Goal: Information Seeking & Learning: Learn about a topic

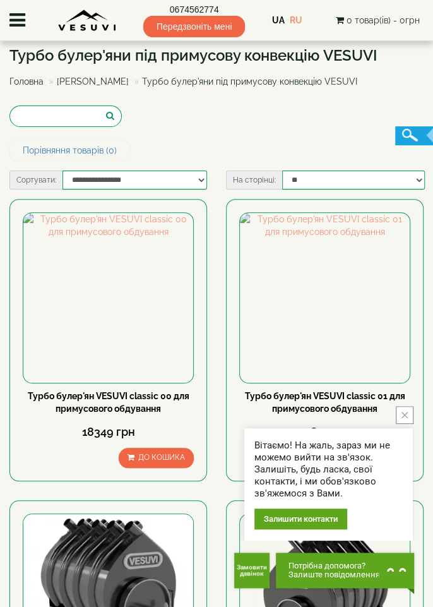
click at [315, 587] on button "Потрібна допомога? Залиште повідомлення Почати діалог" at bounding box center [345, 570] width 138 height 35
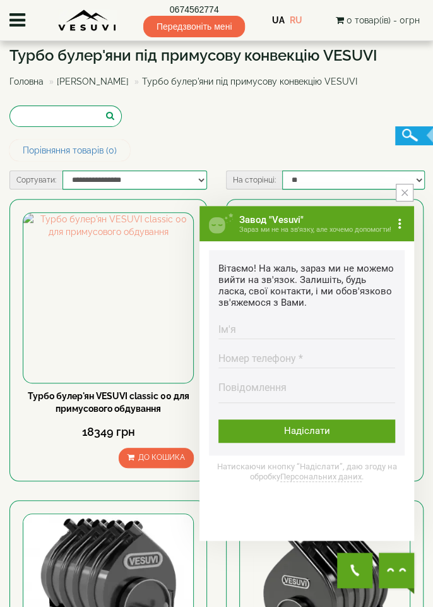
click at [330, 594] on img at bounding box center [325, 599] width 170 height 170
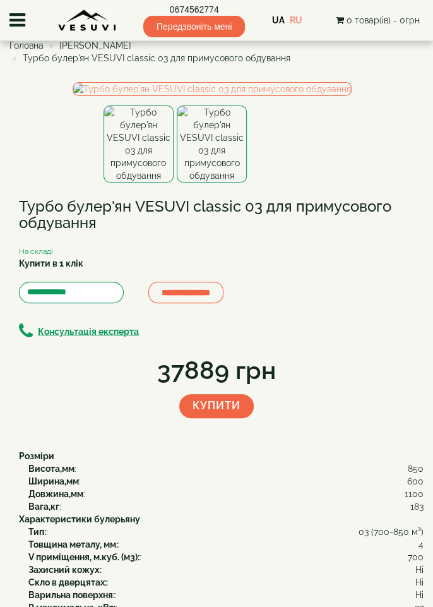
click at [380, 340] on div "Консультація експерта" at bounding box center [216, 331] width 395 height 18
